Goal: Information Seeking & Learning: Learn about a topic

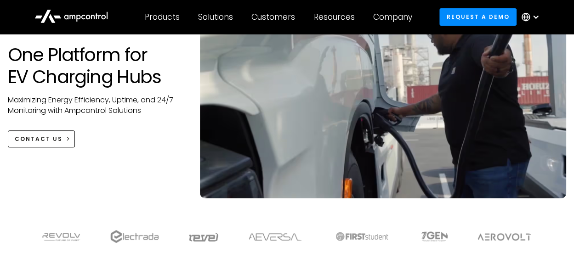
scroll to position [46, 0]
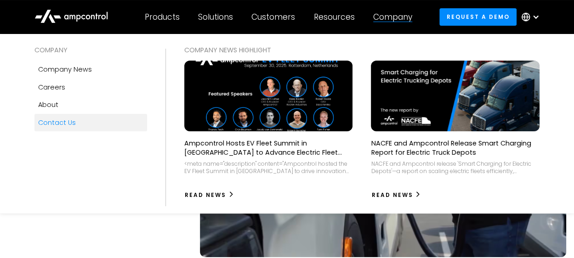
click at [50, 120] on div "Contact Us" at bounding box center [57, 123] width 38 height 10
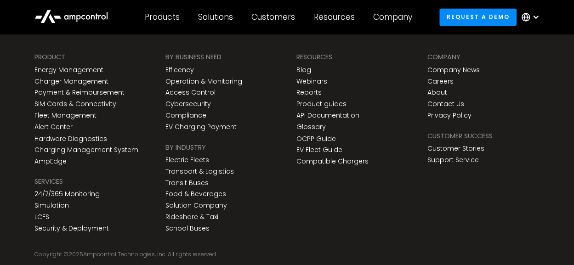
scroll to position [681, 0]
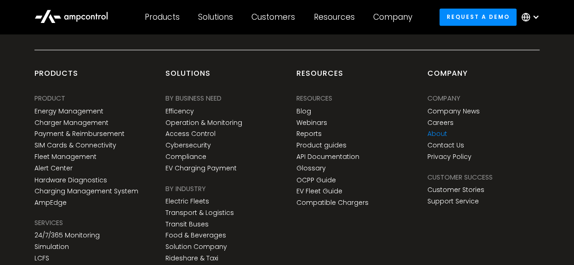
click at [440, 134] on link "About" at bounding box center [437, 134] width 20 height 8
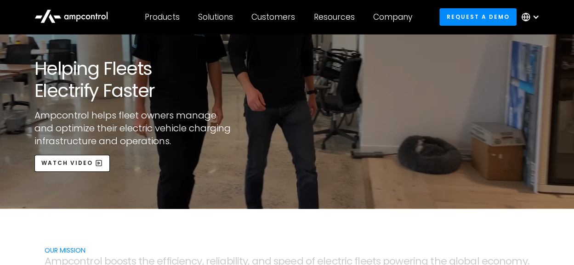
scroll to position [92, 0]
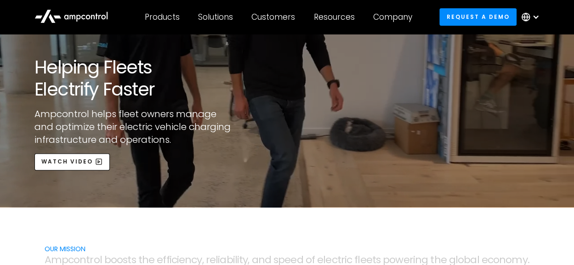
click at [535, 16] on div at bounding box center [535, 16] width 7 height 7
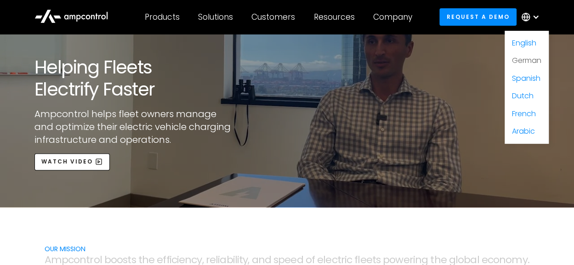
click at [530, 64] on link "German" at bounding box center [526, 60] width 29 height 11
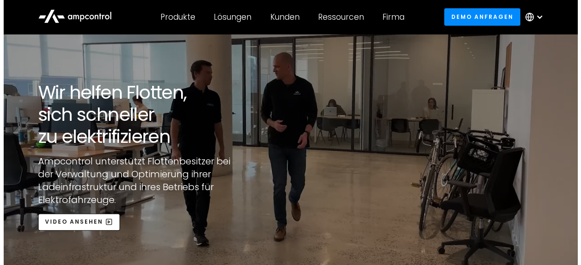
scroll to position [46, 0]
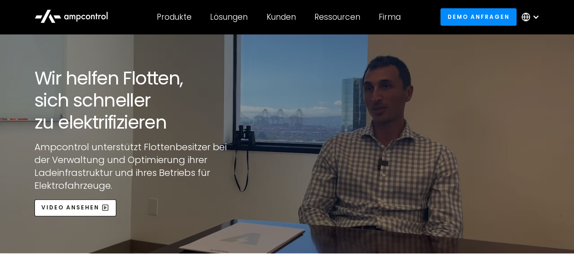
click at [125, 159] on div "open lightbox" at bounding box center [287, 120] width 574 height 265
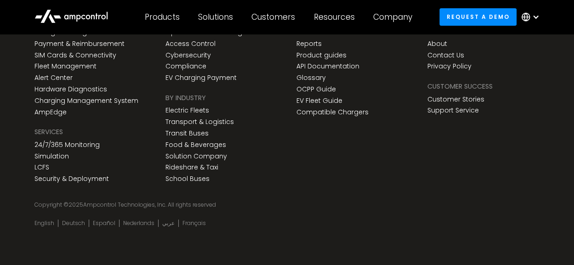
scroll to position [3299, 0]
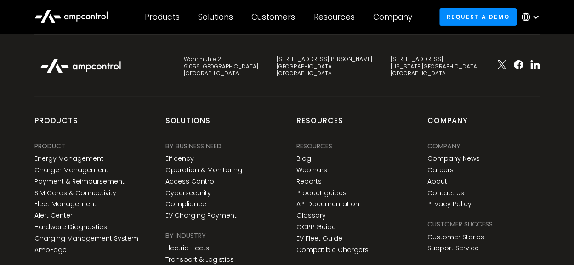
drag, startPoint x: 439, startPoint y: 179, endPoint x: 447, endPoint y: 179, distance: 8.3
click at [439, 179] on link "About" at bounding box center [437, 182] width 20 height 8
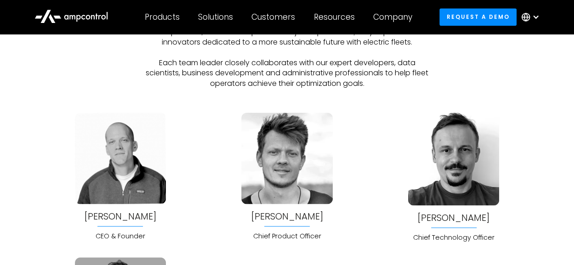
scroll to position [2205, 0]
